Goal: Feedback & Contribution: Submit feedback/report problem

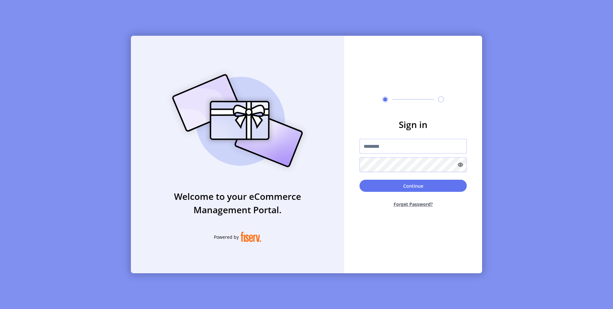
click at [380, 141] on input "text" at bounding box center [413, 146] width 107 height 15
type input "**********"
click at [437, 187] on button "Continue" at bounding box center [413, 186] width 107 height 12
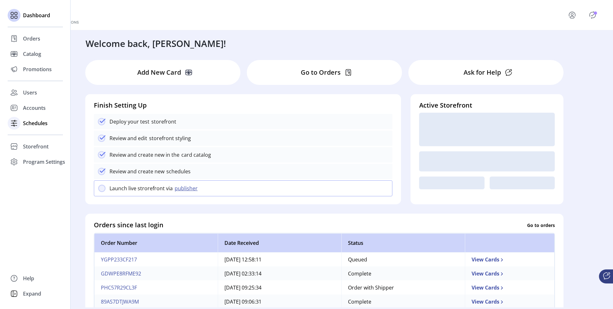
click at [16, 122] on icon at bounding box center [14, 123] width 10 height 10
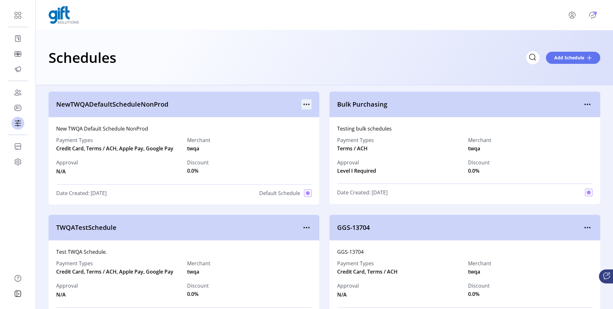
click at [306, 104] on icon "menu" at bounding box center [306, 104] width 1 height 1
click at [317, 116] on span "View Details" at bounding box center [331, 116] width 53 height 5
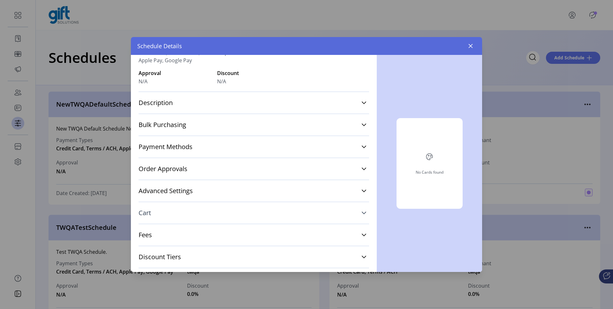
scroll to position [64, 0]
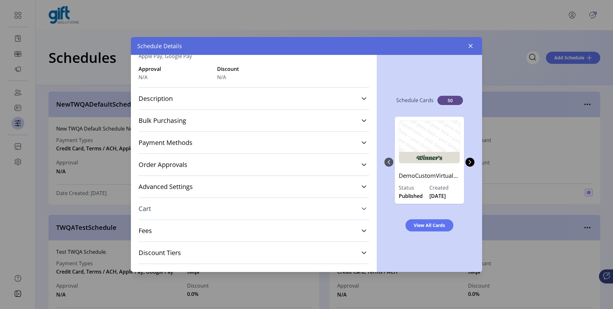
click at [215, 210] on link "Cart" at bounding box center [254, 209] width 231 height 14
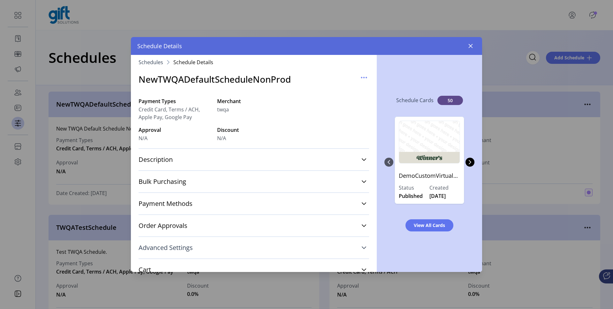
scroll to position [0, 0]
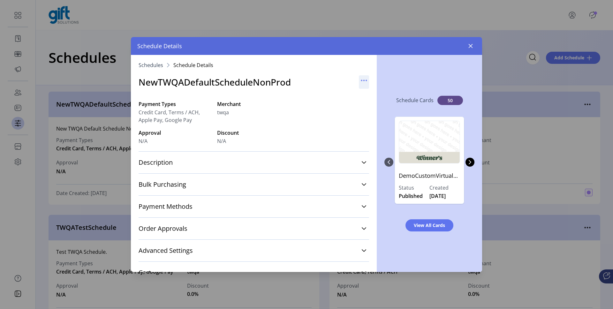
click at [361, 78] on icon "button" at bounding box center [364, 80] width 10 height 10
click at [367, 94] on span "Edit Details" at bounding box center [387, 92] width 53 height 5
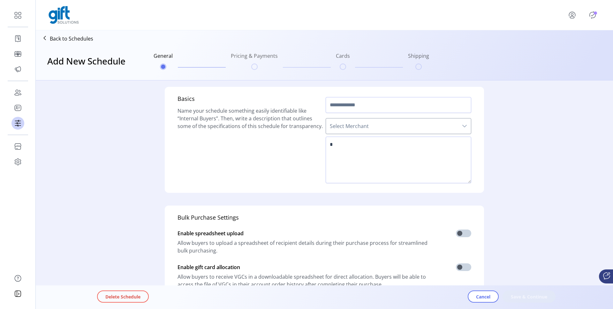
type input "**********"
type textarea "**********"
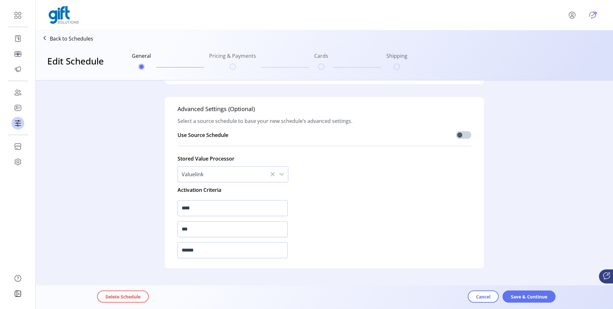
scroll to position [225, 0]
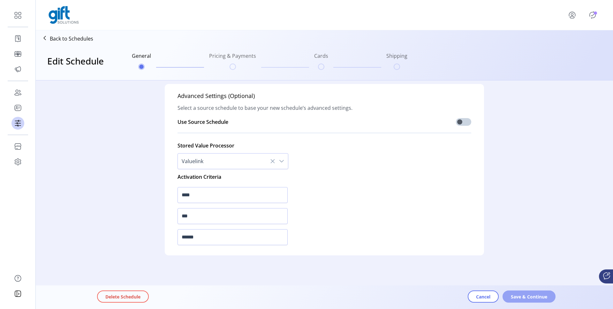
click at [517, 297] on span "Save & Continue" at bounding box center [529, 296] width 36 height 7
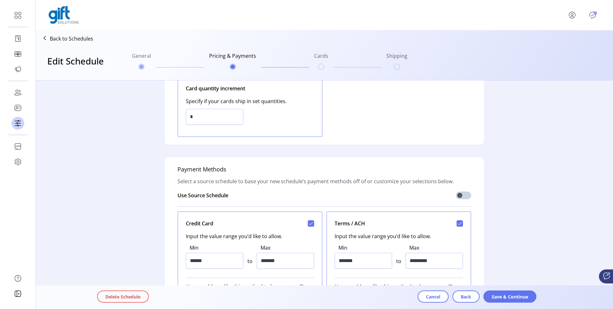
scroll to position [136, 0]
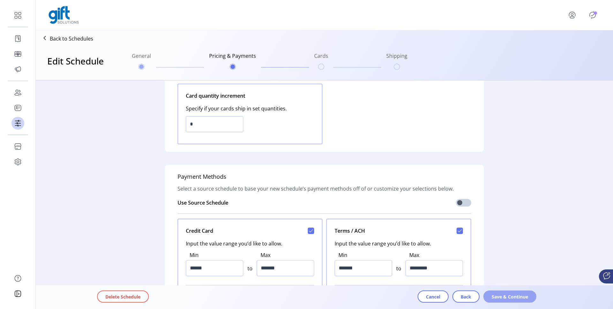
click at [508, 294] on span "Save & Continue" at bounding box center [510, 296] width 36 height 7
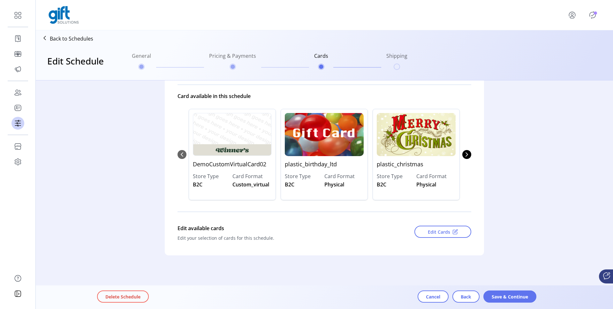
scroll to position [57, 0]
click at [462, 295] on span "Back" at bounding box center [466, 296] width 11 height 7
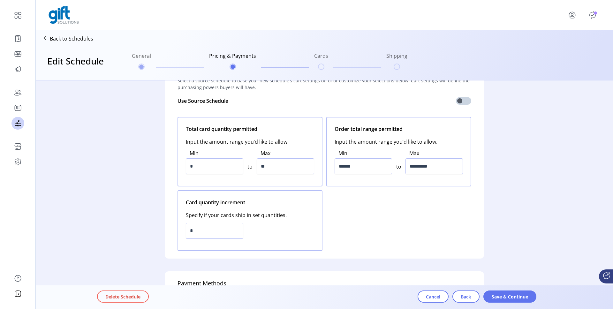
scroll to position [0, 0]
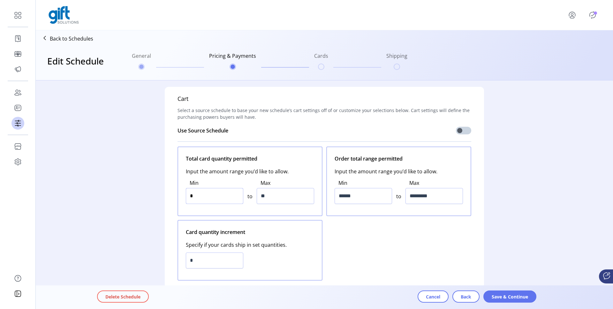
drag, startPoint x: 205, startPoint y: 199, endPoint x: 177, endPoint y: 197, distance: 27.5
click at [178, 197] on div "Total card quantity permitted Input the amount range you’d like to allow. Min *…" at bounding box center [250, 182] width 145 height 70
type input "*"
click at [352, 235] on div "Total card quantity permitted Input the amount range you’d like to allow. Min *…" at bounding box center [325, 214] width 294 height 134
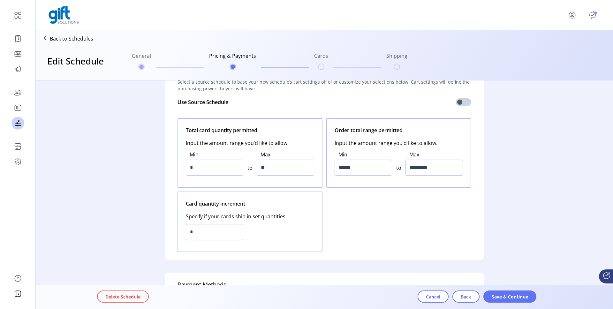
scroll to position [33, 0]
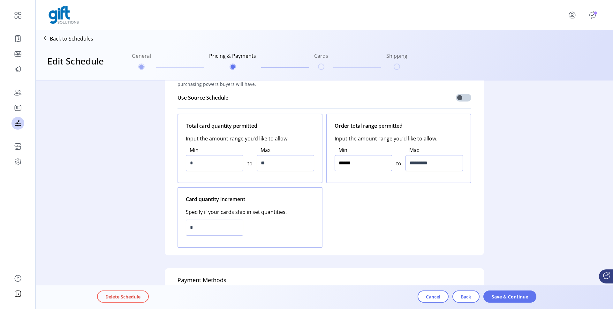
drag, startPoint x: 361, startPoint y: 167, endPoint x: 338, endPoint y: 164, distance: 23.8
click at [338, 164] on input "******" at bounding box center [363, 163] width 57 height 16
type input "*****"
click at [387, 216] on div "Total card quantity permitted Input the amount range you’d like to allow. Min *…" at bounding box center [325, 181] width 294 height 134
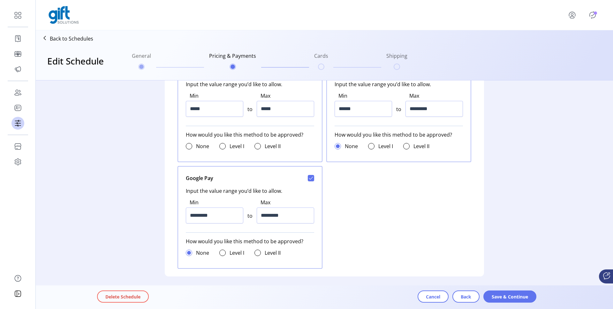
scroll to position [409, 0]
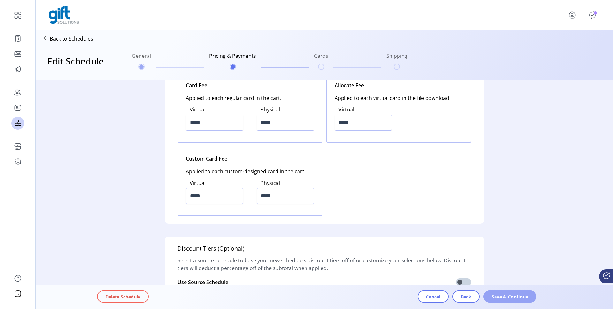
click at [504, 295] on span "Save & Continue" at bounding box center [510, 296] width 36 height 7
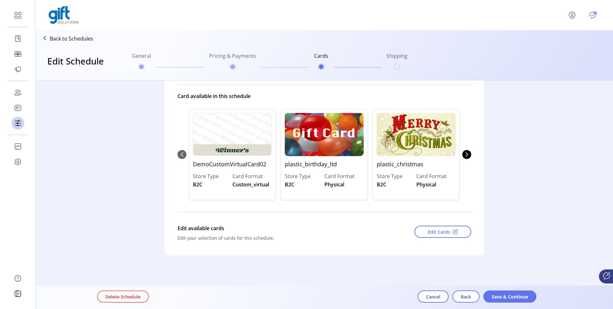
scroll to position [57, 0]
click at [510, 297] on span "Save & Continue" at bounding box center [510, 296] width 36 height 7
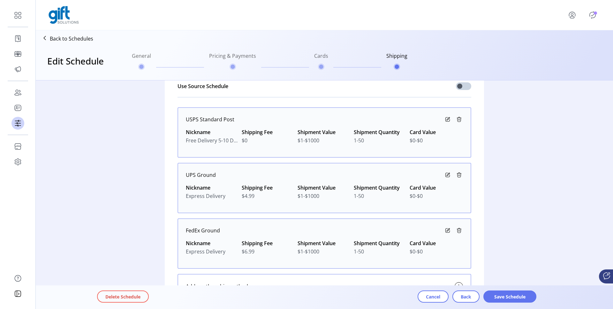
click at [510, 297] on span "Save Schedule" at bounding box center [510, 296] width 36 height 7
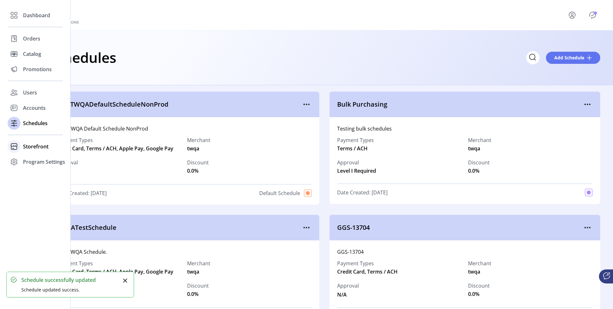
click at [23, 149] on span "Storefront" at bounding box center [36, 147] width 26 height 8
click at [33, 157] on span "Configuration" at bounding box center [40, 160] width 34 height 8
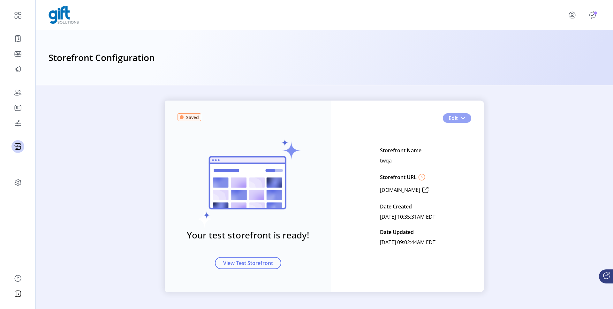
click at [465, 115] on button "Edit" at bounding box center [457, 118] width 28 height 10
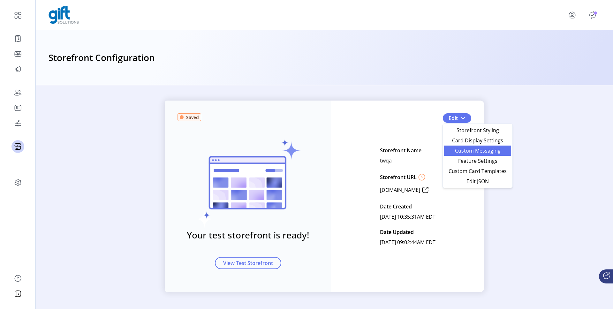
click at [477, 154] on link "Custom Messaging" at bounding box center [477, 151] width 67 height 10
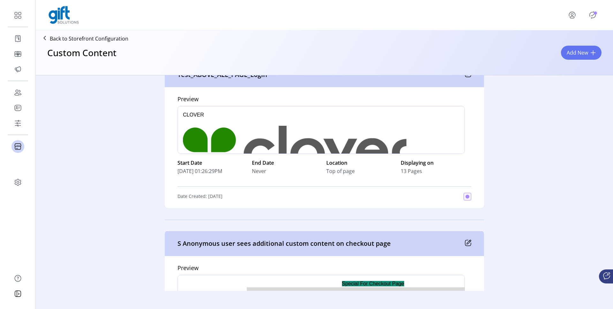
scroll to position [53, 0]
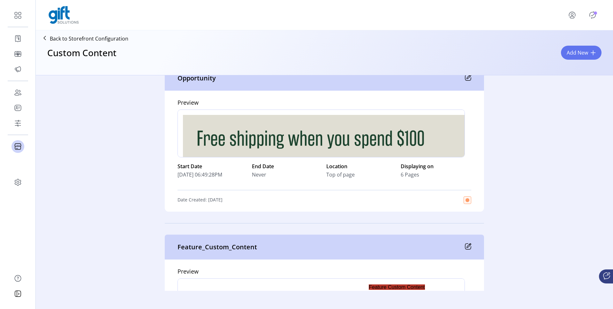
click at [594, 12] on p-badge "Publisher Panel" at bounding box center [595, 12] width 3 height 3
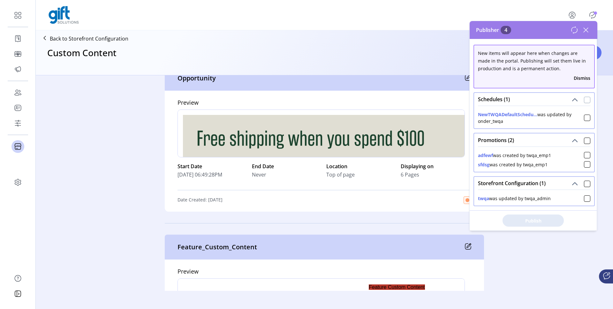
click at [584, 98] on div at bounding box center [587, 100] width 6 height 6
click at [584, 139] on div at bounding box center [587, 141] width 6 height 6
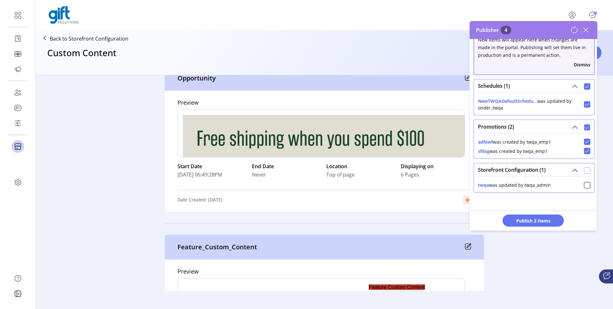
click at [586, 170] on div at bounding box center [587, 170] width 6 height 6
click at [545, 215] on button "Publish 4 Items" at bounding box center [533, 221] width 61 height 12
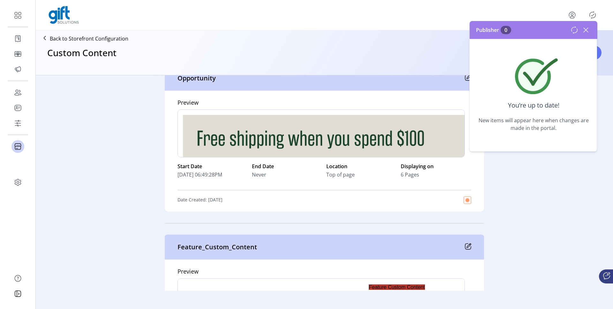
click at [587, 30] on icon at bounding box center [586, 30] width 10 height 10
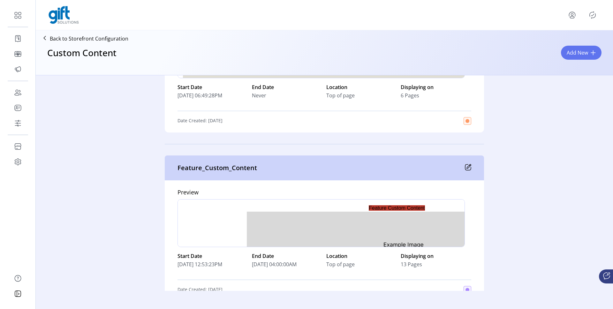
click at [594, 12] on icon "Publisher Panel" at bounding box center [593, 14] width 6 height 7
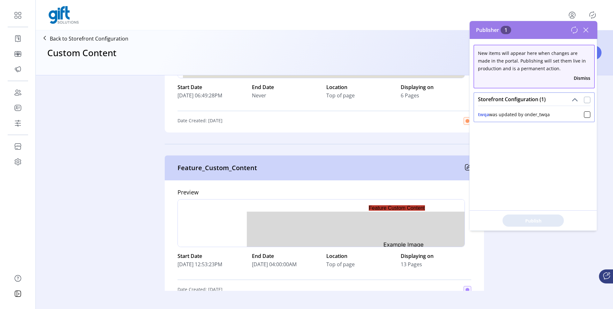
click at [584, 97] on div at bounding box center [587, 100] width 6 height 6
click at [544, 218] on span "Publish 1 Items" at bounding box center [533, 220] width 45 height 7
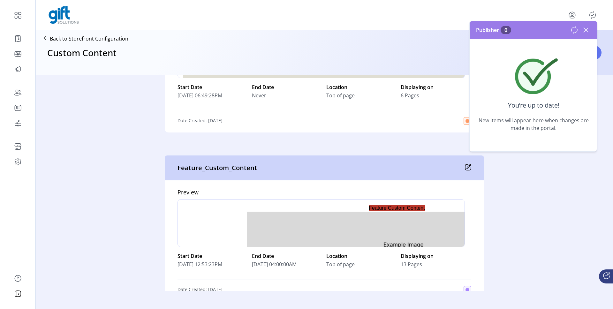
click at [585, 32] on icon at bounding box center [586, 30] width 10 height 10
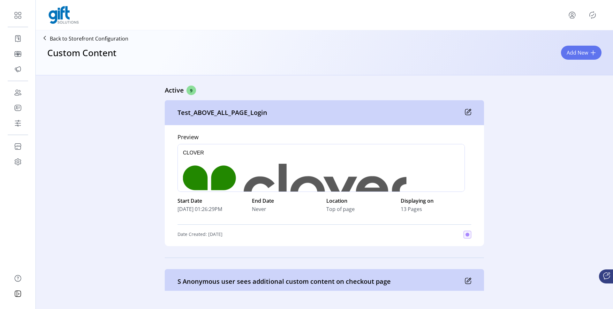
click at [592, 14] on icon "Publisher Panel" at bounding box center [593, 15] width 10 height 10
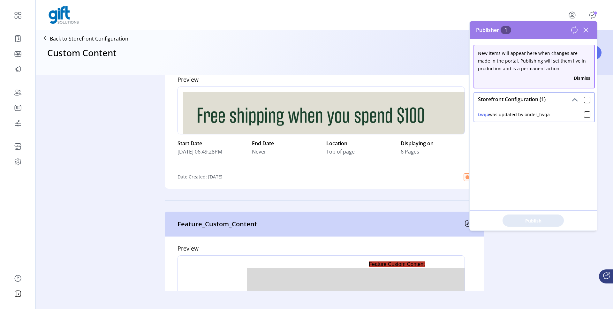
scroll to position [569, 0]
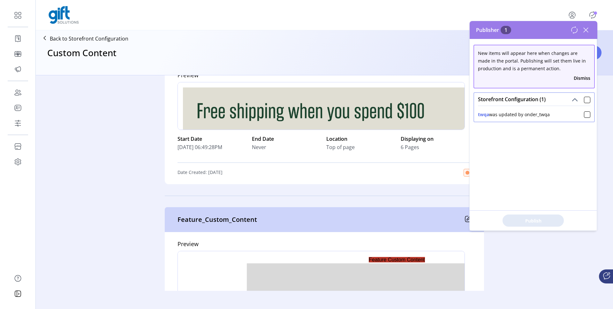
click at [587, 30] on icon at bounding box center [586, 30] width 10 height 10
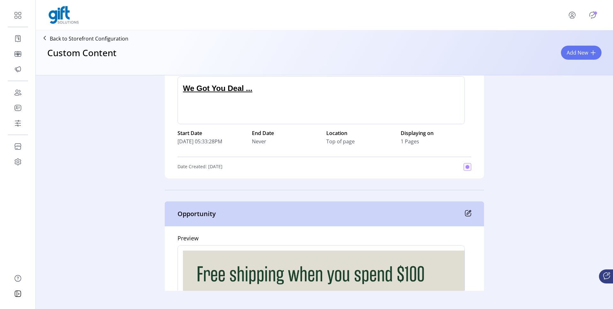
scroll to position [395, 0]
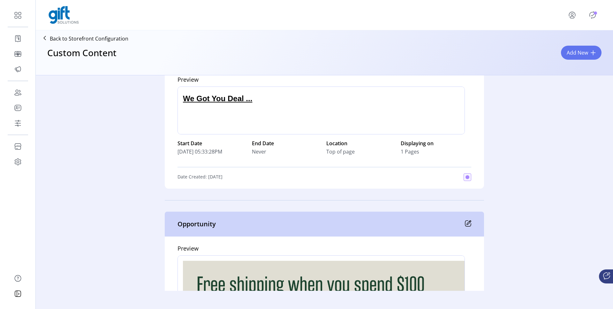
click at [593, 15] on icon "Publisher Panel" at bounding box center [593, 15] width 10 height 10
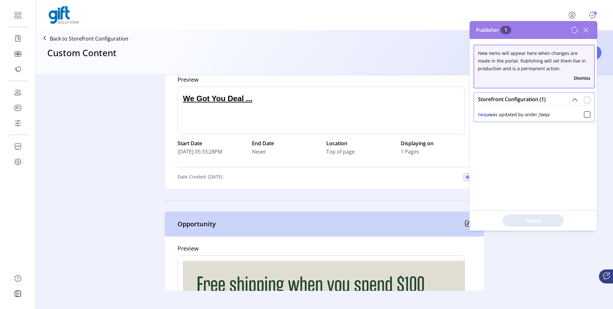
click at [584, 101] on div at bounding box center [587, 100] width 6 height 6
click at [521, 220] on span "Publish 1 Items" at bounding box center [533, 220] width 45 height 7
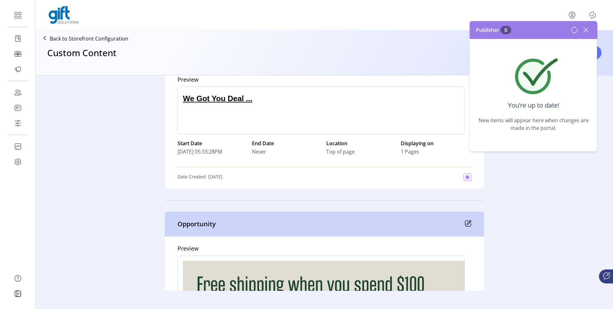
click at [586, 30] on icon at bounding box center [586, 30] width 4 height 4
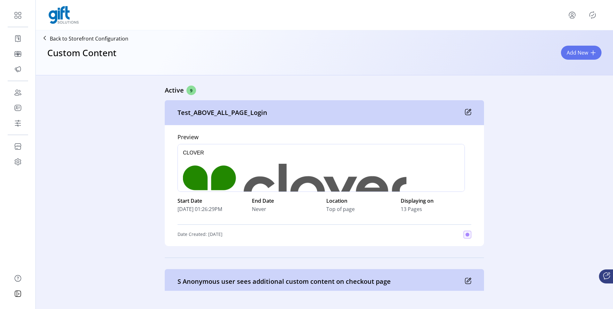
click at [593, 13] on icon "Publisher Panel" at bounding box center [593, 15] width 10 height 10
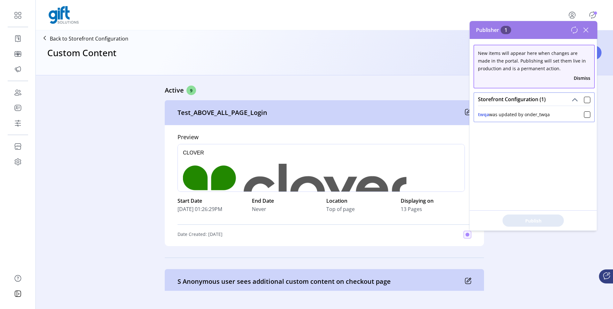
click at [587, 30] on icon at bounding box center [586, 30] width 10 height 10
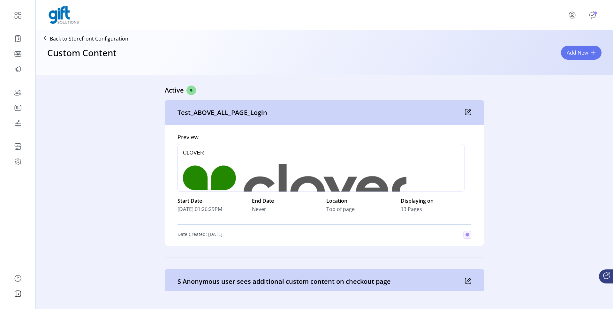
click at [593, 15] on icon "Publisher Panel" at bounding box center [592, 15] width 3 height 2
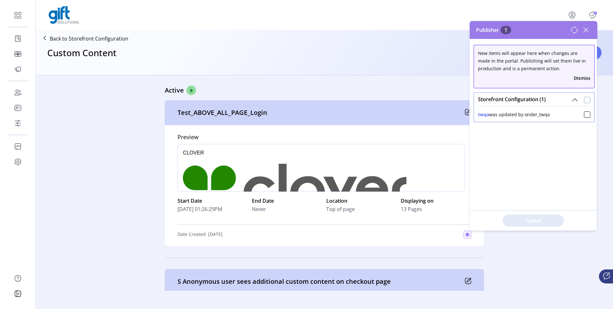
click at [584, 100] on div at bounding box center [587, 100] width 6 height 6
click at [585, 34] on icon at bounding box center [586, 30] width 10 height 10
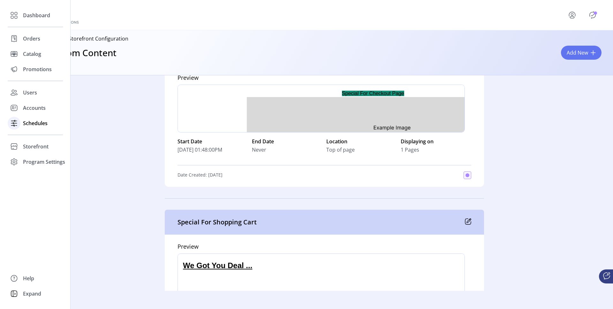
click at [27, 120] on span "Schedules" at bounding box center [35, 123] width 25 height 8
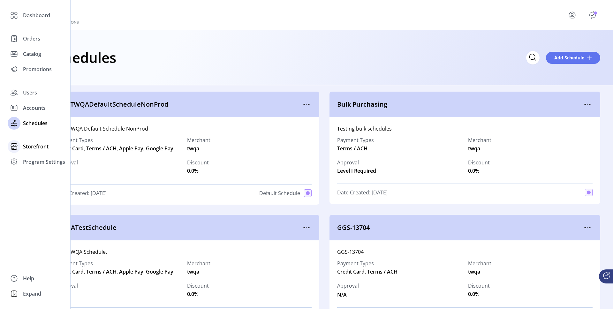
click at [29, 144] on span "Storefront" at bounding box center [36, 147] width 26 height 8
click at [42, 159] on span "Configuration" at bounding box center [40, 160] width 34 height 8
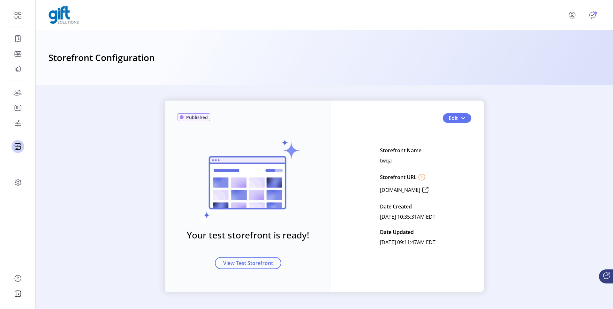
click at [589, 19] on icon "Publisher Panel" at bounding box center [593, 15] width 10 height 10
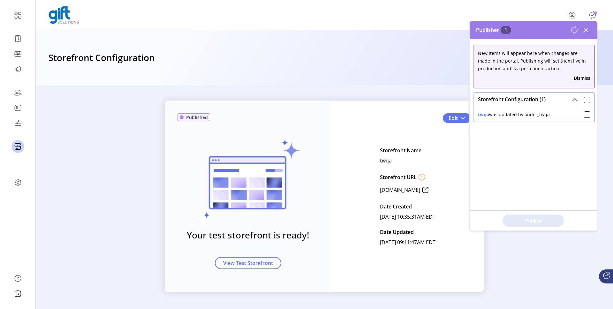
click at [587, 31] on icon at bounding box center [586, 30] width 10 height 10
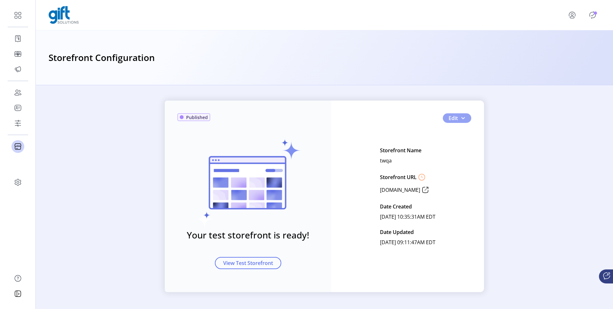
click at [463, 121] on button "Edit" at bounding box center [457, 118] width 28 height 10
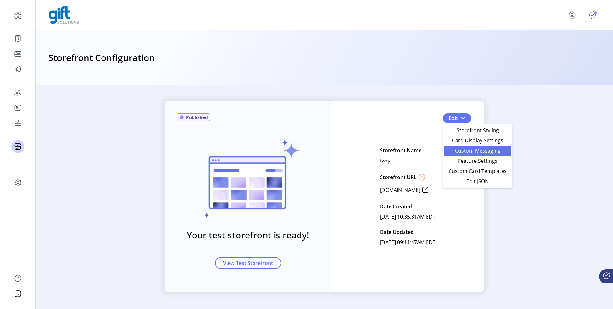
click at [458, 154] on link "Custom Messaging" at bounding box center [477, 151] width 67 height 10
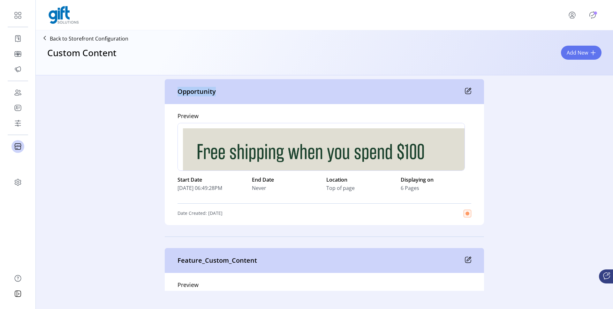
drag, startPoint x: 224, startPoint y: 93, endPoint x: 167, endPoint y: 92, distance: 57.5
click at [167, 92] on div "Opportunity" at bounding box center [324, 91] width 319 height 25
click at [168, 112] on div "Preview div Start Date 09/22/2025 06:49:28PM End Date Never Location Top of pag…" at bounding box center [324, 164] width 319 height 121
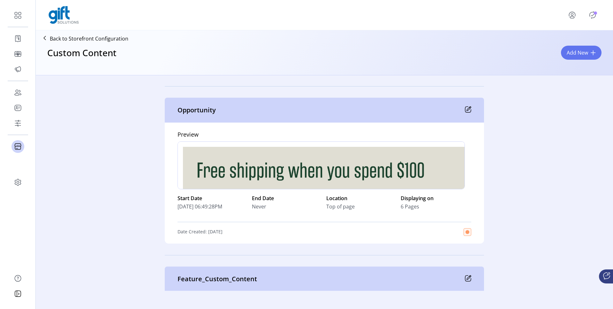
click at [466, 111] on icon at bounding box center [468, 109] width 6 height 6
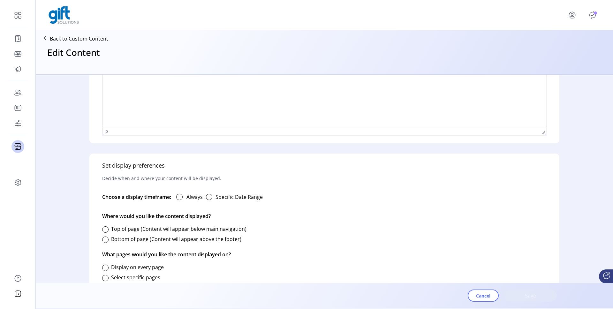
type input "**********"
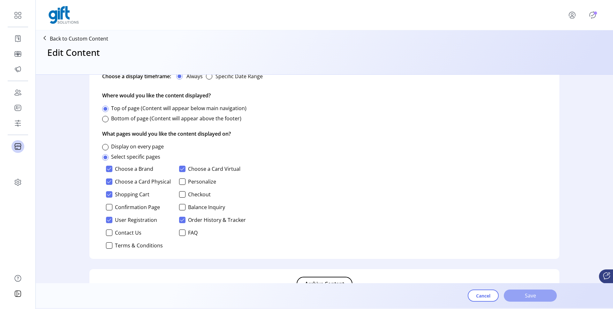
click at [529, 290] on button "Save" at bounding box center [530, 296] width 53 height 12
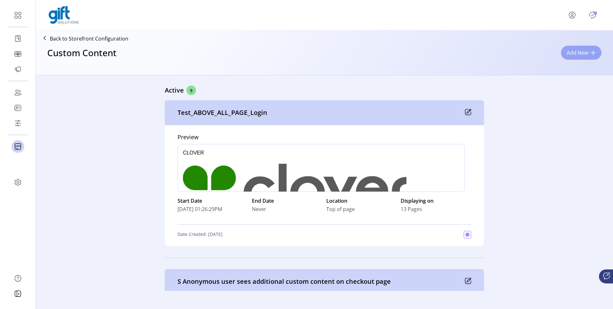
click at [569, 52] on span "Add New" at bounding box center [577, 53] width 21 height 8
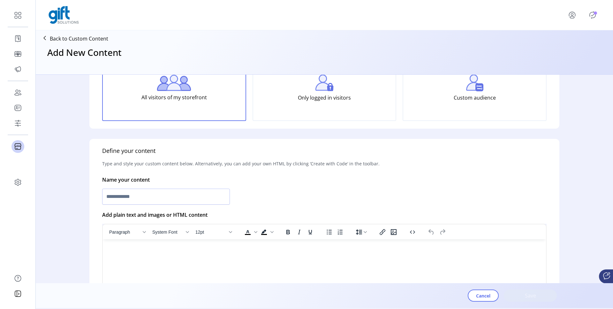
scroll to position [54, 0]
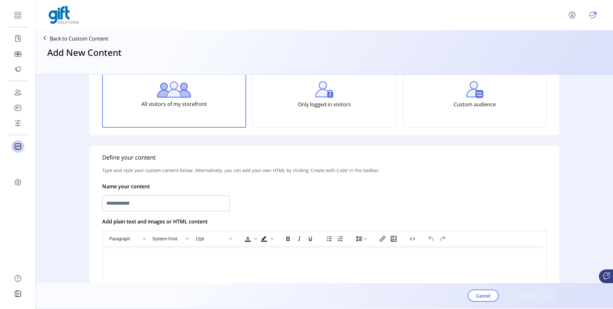
click at [187, 203] on input "text" at bounding box center [166, 203] width 128 height 16
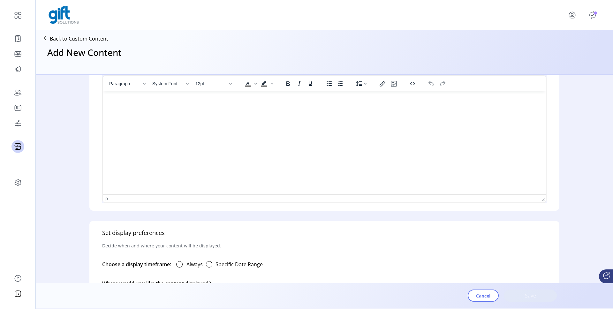
scroll to position [217, 0]
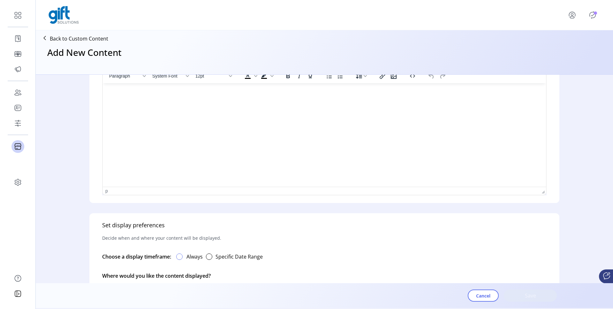
type input "**********"
click at [183, 254] on div at bounding box center [179, 257] width 6 height 6
click at [189, 88] on html at bounding box center [324, 85] width 443 height 5
click at [367, 95] on span "Paragraph" at bounding box center [371, 92] width 31 height 5
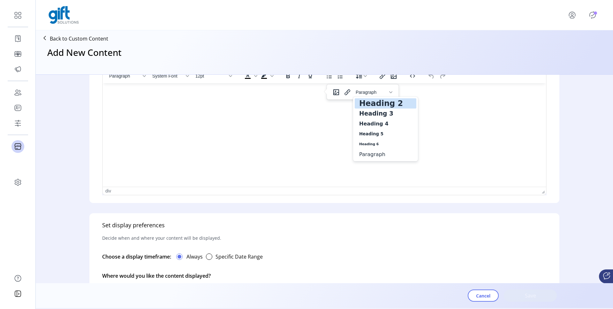
click at [370, 103] on h2 "Heading 2" at bounding box center [381, 104] width 45 height 8
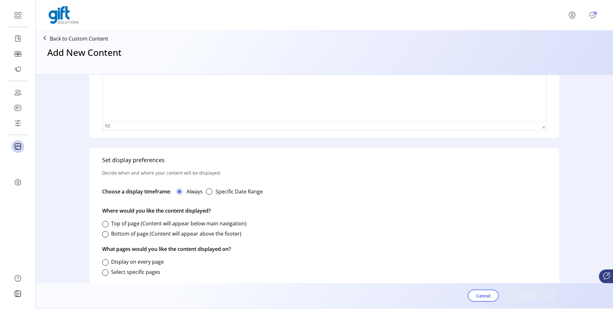
scroll to position [295, 0]
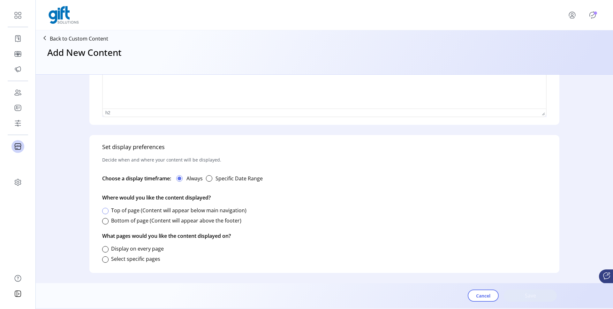
click at [108, 212] on div at bounding box center [105, 211] width 6 height 6
click at [104, 249] on div at bounding box center [105, 249] width 6 height 6
click at [105, 256] on div at bounding box center [105, 259] width 6 height 6
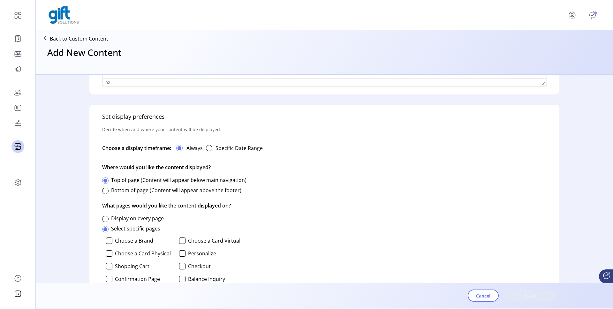
scroll to position [377, 0]
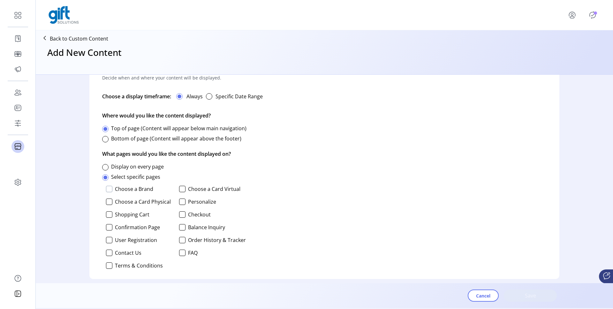
click at [108, 188] on div at bounding box center [109, 189] width 6 height 6
click at [181, 190] on div at bounding box center [182, 189] width 6 height 6
click at [107, 201] on div at bounding box center [109, 202] width 6 height 6
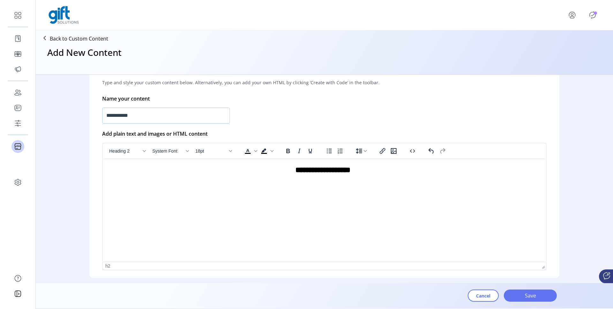
scroll to position [142, 0]
click at [534, 295] on span "Save" at bounding box center [530, 296] width 36 height 8
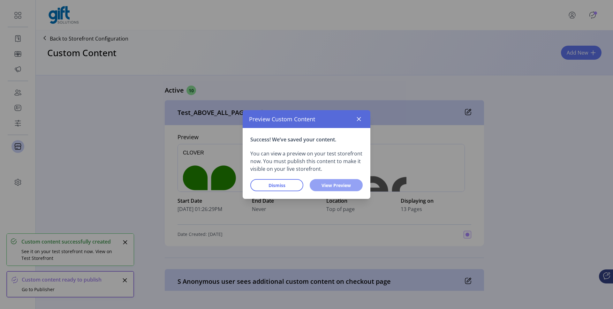
click at [337, 183] on span "View Preview" at bounding box center [336, 185] width 36 height 7
click at [356, 116] on button "button" at bounding box center [359, 119] width 10 height 10
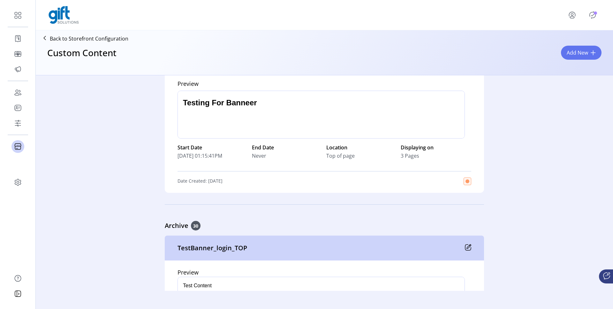
click at [590, 15] on icon "Publisher Panel" at bounding box center [593, 15] width 10 height 10
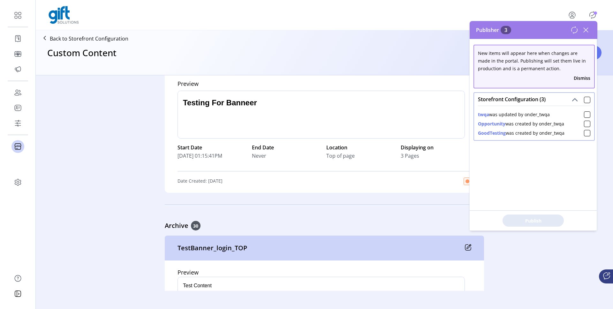
click at [584, 95] on span at bounding box center [587, 99] width 6 height 8
click at [584, 97] on div at bounding box center [587, 100] width 6 height 6
click at [535, 226] on button "Publish 3 Items" at bounding box center [533, 221] width 61 height 12
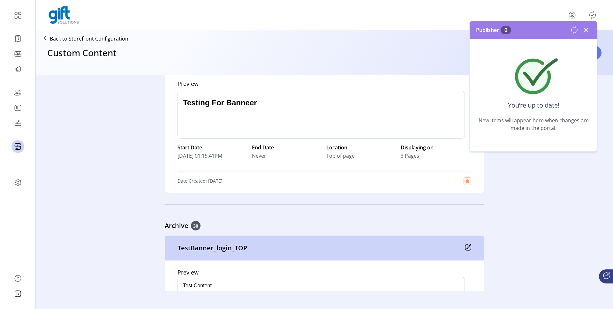
click at [587, 28] on icon at bounding box center [586, 30] width 10 height 10
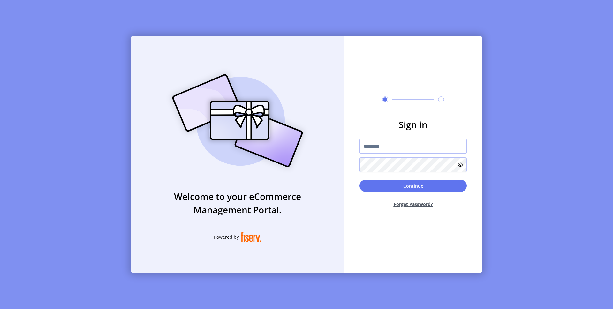
click at [370, 143] on input "text" at bounding box center [413, 146] width 107 height 15
type input "**********"
click at [428, 184] on button "Continue" at bounding box center [413, 186] width 107 height 12
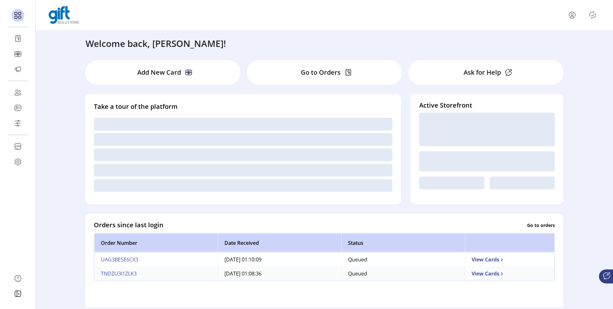
click at [592, 14] on icon "Publisher Panel" at bounding box center [593, 15] width 10 height 10
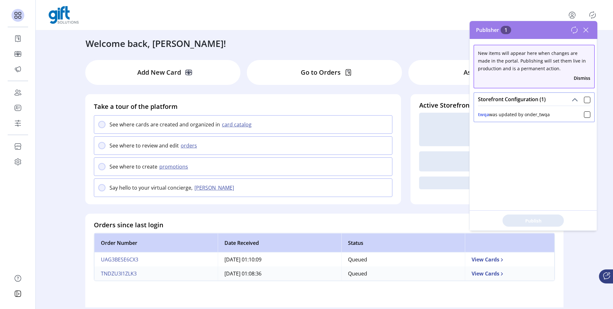
click at [585, 29] on icon at bounding box center [586, 30] width 10 height 10
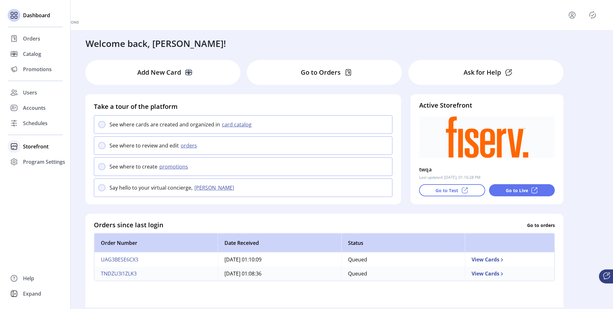
click at [26, 145] on span "Storefront" at bounding box center [36, 147] width 26 height 8
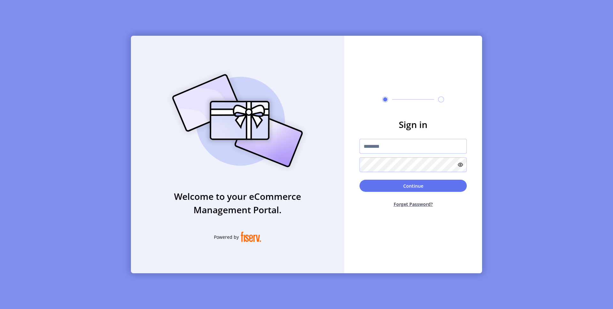
click at [369, 142] on input "text" at bounding box center [413, 146] width 107 height 15
type input "**********"
click at [417, 189] on button "Continue" at bounding box center [413, 186] width 107 height 12
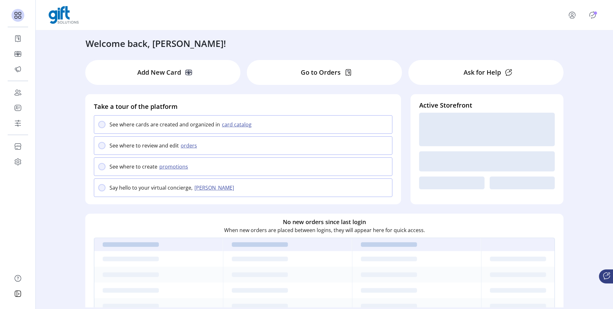
click at [593, 12] on icon "Publisher Panel" at bounding box center [593, 14] width 6 height 7
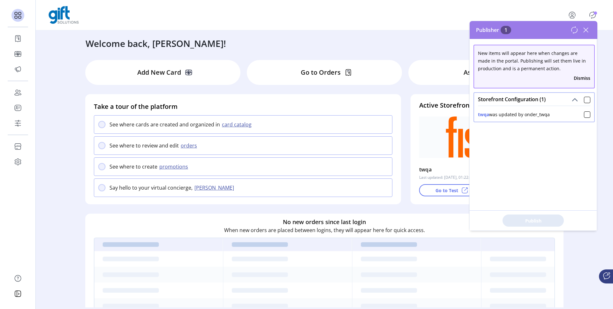
click at [588, 29] on icon at bounding box center [586, 30] width 10 height 10
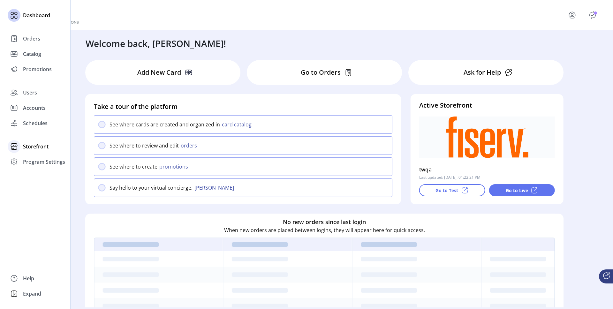
click at [37, 147] on span "Storefront" at bounding box center [36, 147] width 26 height 8
click at [46, 162] on span "Configuration" at bounding box center [40, 160] width 34 height 8
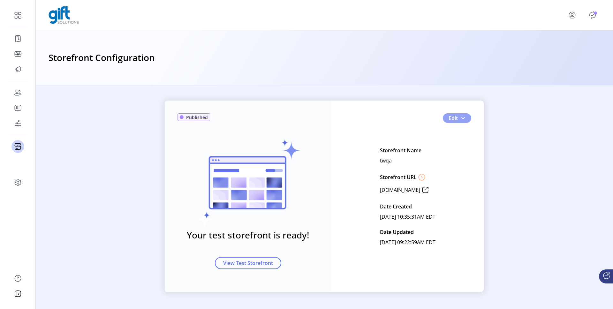
click at [467, 119] on button "Edit" at bounding box center [457, 118] width 28 height 10
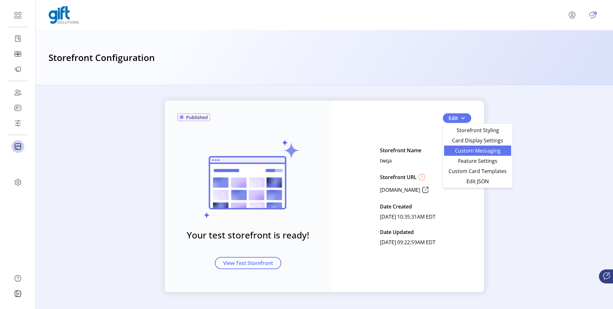
click at [467, 153] on span "Custom Messaging" at bounding box center [477, 150] width 59 height 5
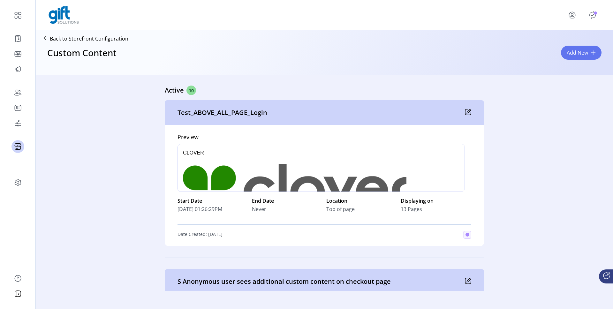
click at [592, 16] on icon "Publisher Panel" at bounding box center [592, 15] width 3 height 2
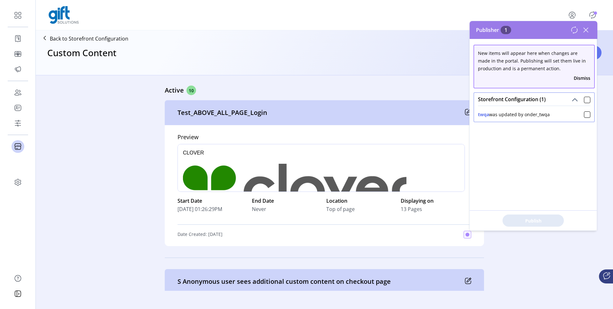
click at [585, 25] on icon at bounding box center [586, 30] width 10 height 10
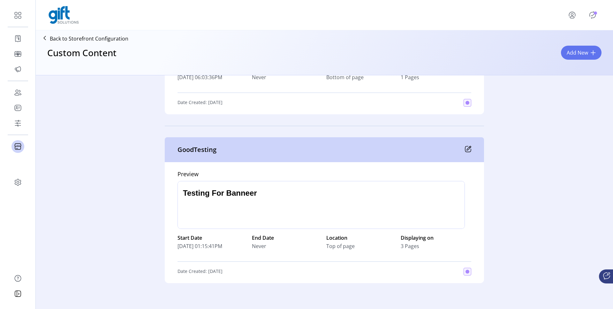
click at [466, 149] on icon at bounding box center [468, 149] width 6 height 6
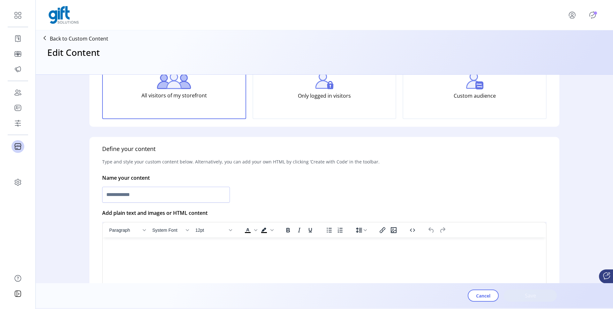
type input "**********"
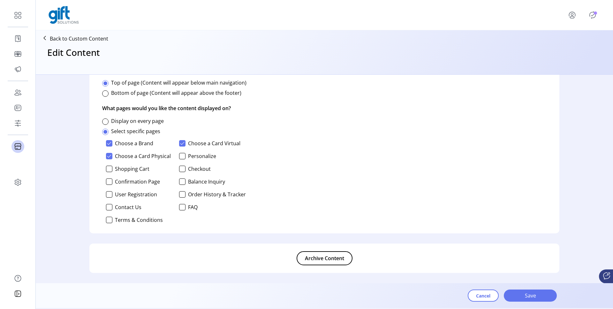
click at [315, 259] on span "Archive Content" at bounding box center [324, 258] width 39 height 8
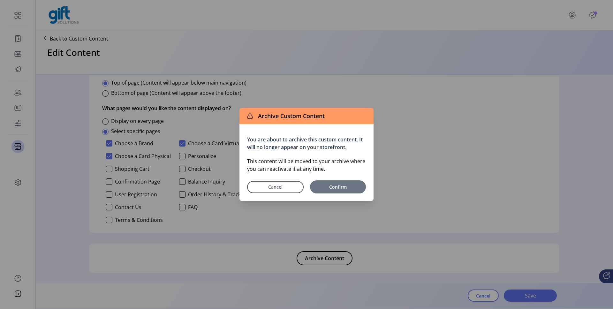
click at [329, 187] on span "Confirm" at bounding box center [337, 187] width 49 height 7
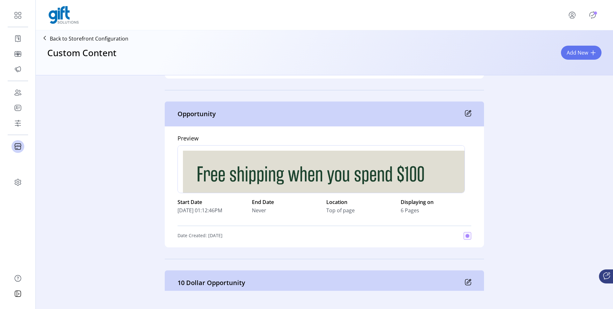
click at [468, 115] on icon at bounding box center [468, 113] width 6 height 6
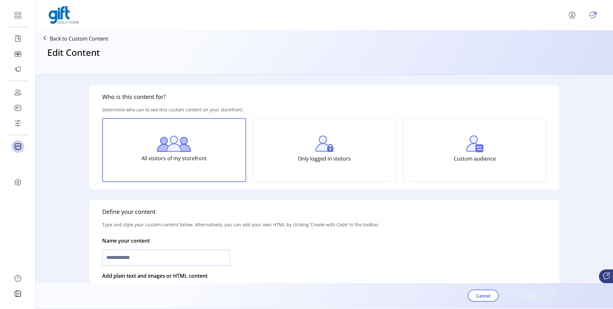
type input "**********"
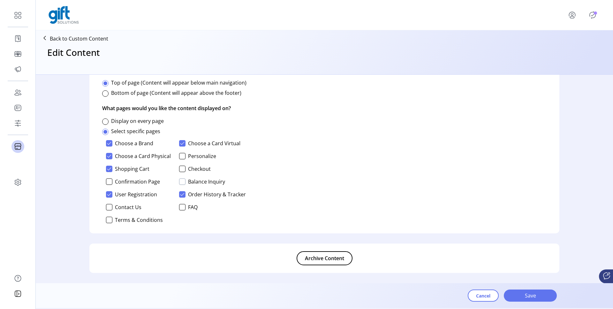
click at [181, 180] on div at bounding box center [182, 181] width 6 height 6
click at [532, 295] on span "Save" at bounding box center [530, 296] width 36 height 8
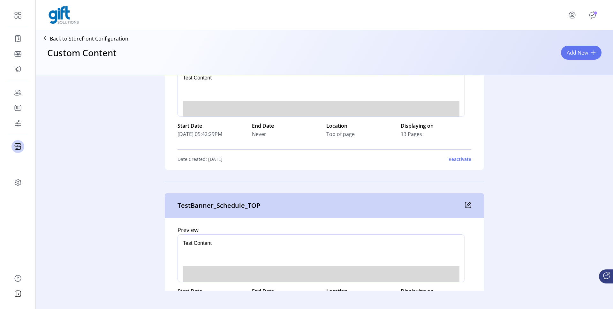
click at [594, 16] on icon "Publisher Panel" at bounding box center [593, 15] width 10 height 10
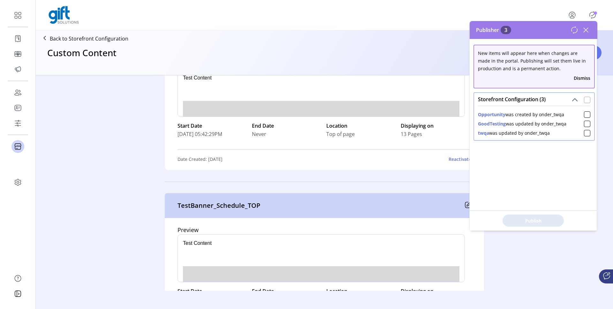
click at [585, 100] on div at bounding box center [587, 100] width 6 height 6
click at [533, 221] on span "Publish 3 Items" at bounding box center [533, 220] width 45 height 7
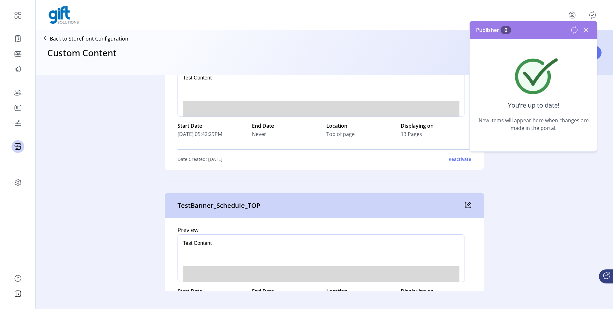
click at [586, 31] on icon at bounding box center [586, 30] width 10 height 10
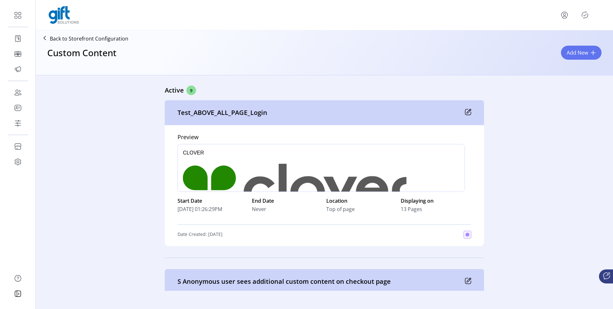
click at [582, 13] on icon "Publisher Panel" at bounding box center [585, 14] width 6 height 7
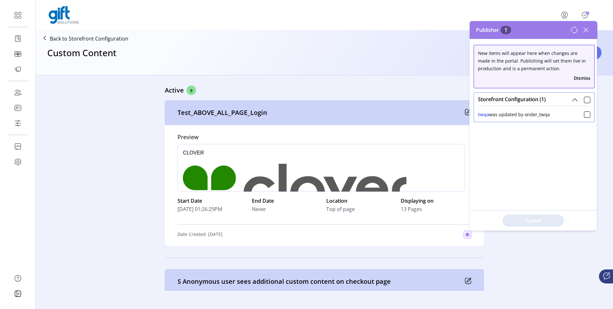
click at [584, 28] on icon at bounding box center [586, 30] width 4 height 4
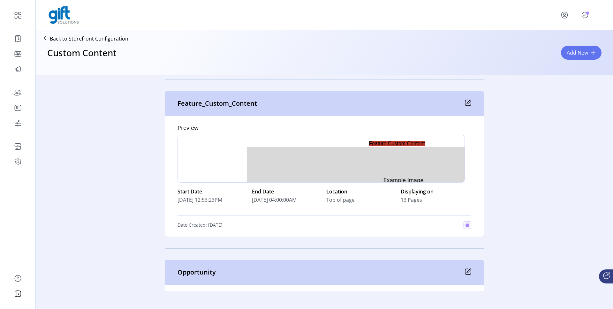
click at [466, 100] on icon at bounding box center [468, 103] width 6 height 6
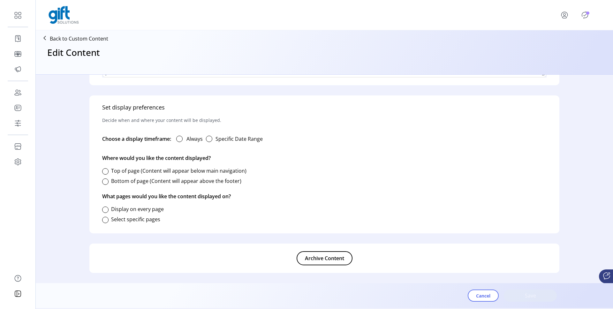
type input "**********"
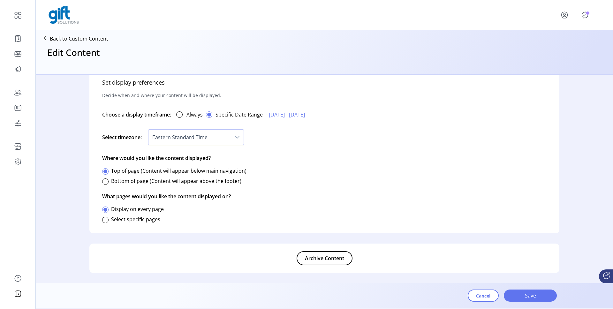
click at [325, 260] on span "Archive Content" at bounding box center [324, 258] width 39 height 8
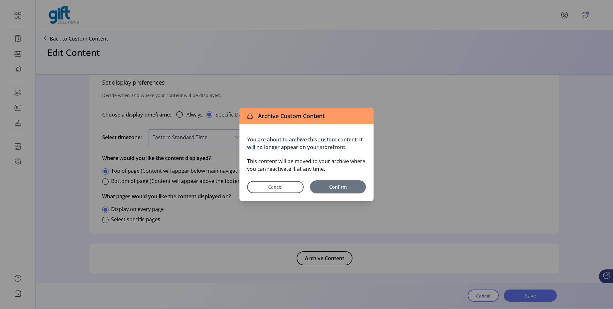
click at [334, 188] on span "Confirm" at bounding box center [337, 187] width 49 height 7
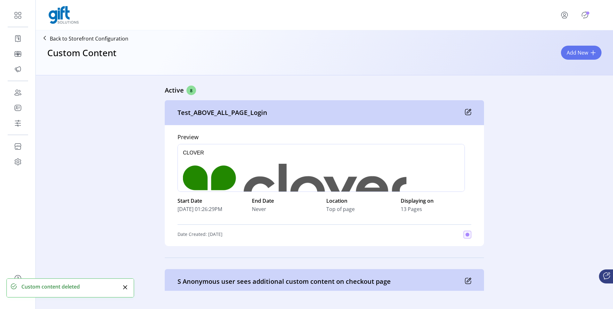
click at [586, 14] on icon "Publisher Panel" at bounding box center [585, 15] width 10 height 10
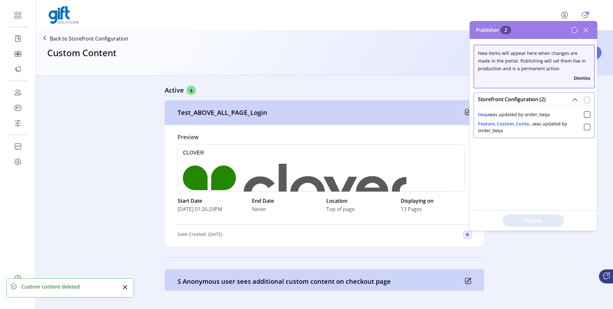
click at [584, 98] on div at bounding box center [587, 100] width 6 height 6
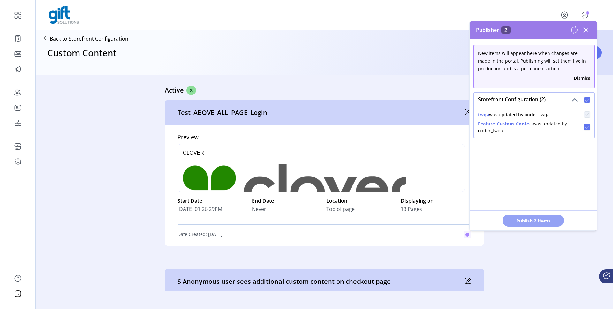
click at [536, 222] on span "Publish 2 Items" at bounding box center [533, 220] width 45 height 7
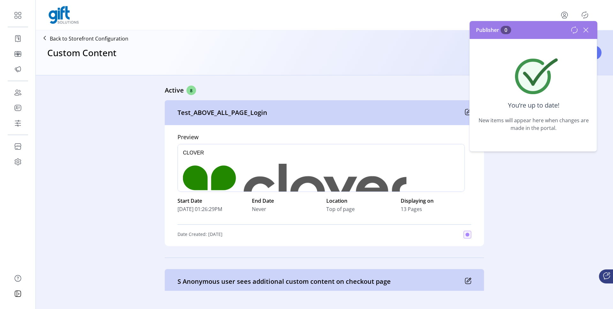
click at [586, 34] on icon at bounding box center [586, 30] width 10 height 10
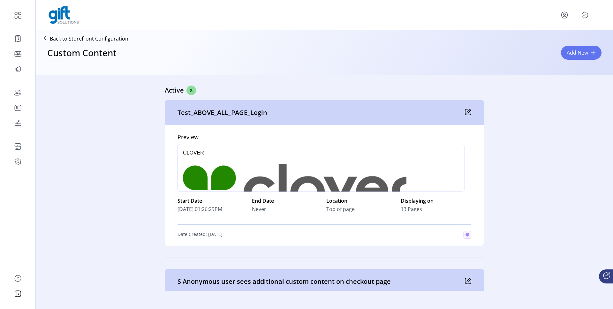
click at [583, 14] on icon "Publisher Panel" at bounding box center [585, 15] width 10 height 10
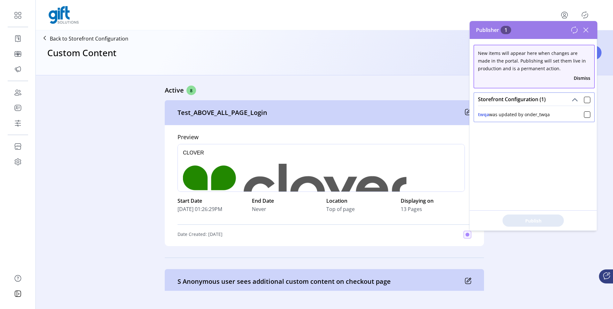
click at [585, 35] on div "Publisher 1" at bounding box center [534, 30] width 128 height 18
click at [587, 32] on icon at bounding box center [586, 30] width 10 height 10
